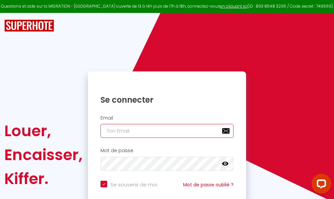
click at [166, 131] on input "email" at bounding box center [167, 131] width 133 height 14
type input "m"
checkbox input "true"
type input "ma"
checkbox input "true"
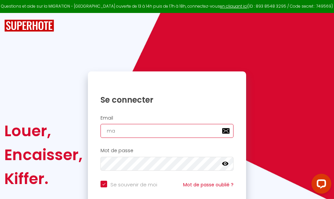
type input "mar"
checkbox input "true"
type input "marc"
checkbox input "true"
type input "marcd"
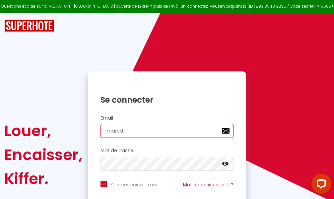
checkbox input "true"
type input "marcdp"
checkbox input "true"
type input "marcdpo"
checkbox input "true"
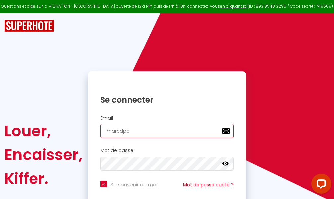
type input "marcdpoz"
checkbox input "true"
type input "marcdpoz."
checkbox input "true"
type input "marcdpoz.l"
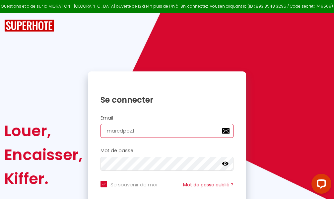
checkbox input "true"
type input "marcdpoz.lo"
checkbox input "true"
type input "marcdpoz.loc"
checkbox input "true"
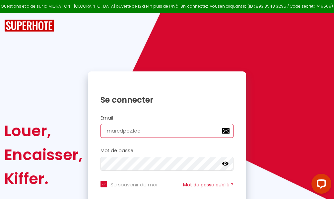
type input "marcdpoz.loca"
checkbox input "true"
type input "marcdpoz.locat"
checkbox input "true"
type input "marcdpoz.locati"
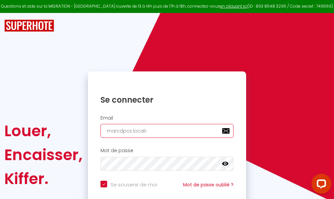
checkbox input "true"
type input "marcdpoz.locatio"
checkbox input "true"
type input "marcdpoz.location"
checkbox input "true"
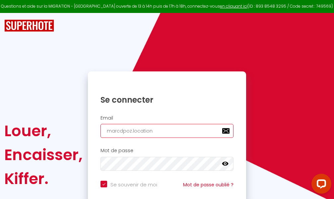
type input "marcdpoz.location@"
checkbox input "true"
type input "marcdpoz.location@g"
checkbox input "true"
type input "marcdpoz.location@gm"
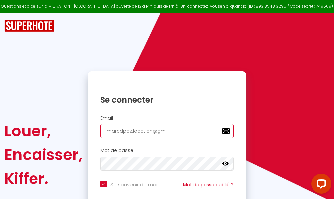
checkbox input "true"
type input "marcdpoz.location@gma"
checkbox input "true"
type input "marcdpoz.location@gmai"
checkbox input "true"
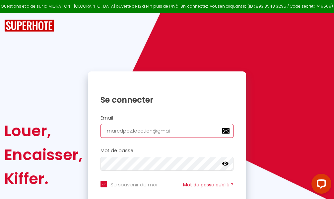
type input "[EMAIL_ADDRESS]"
checkbox input "true"
type input "[EMAIL_ADDRESS]."
checkbox input "true"
type input "marcdpoz.location@gmail.c"
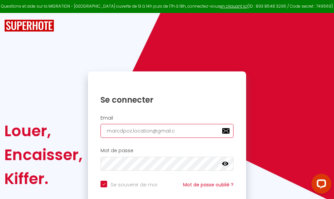
checkbox input "true"
type input "[EMAIL_ADDRESS][DOMAIN_NAME]"
checkbox input "true"
type input "[EMAIL_ADDRESS][DOMAIN_NAME]"
checkbox input "true"
